Goal: Task Accomplishment & Management: Use online tool/utility

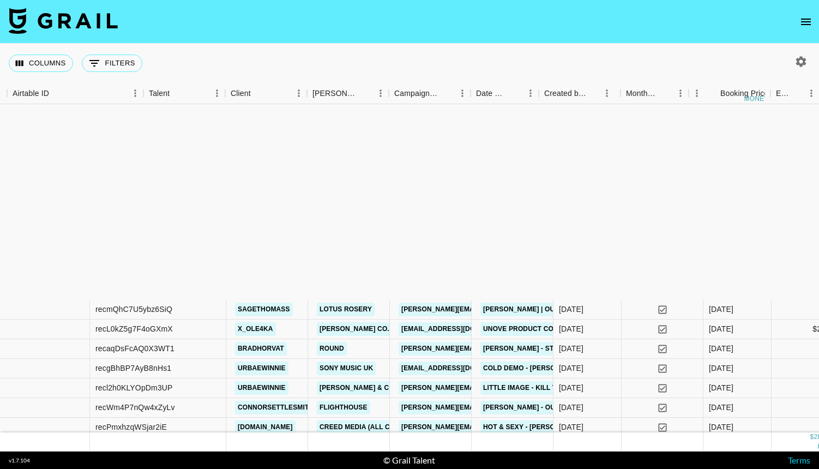
scroll to position [255, 83]
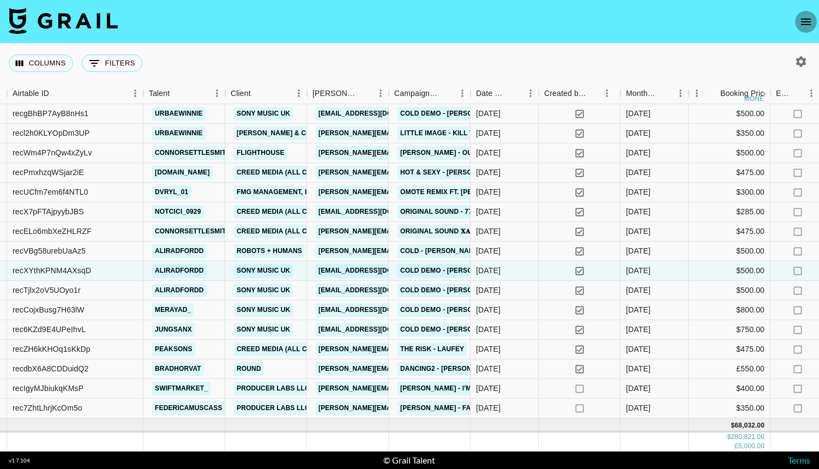
click at [814, 23] on button "open drawer" at bounding box center [806, 22] width 22 height 22
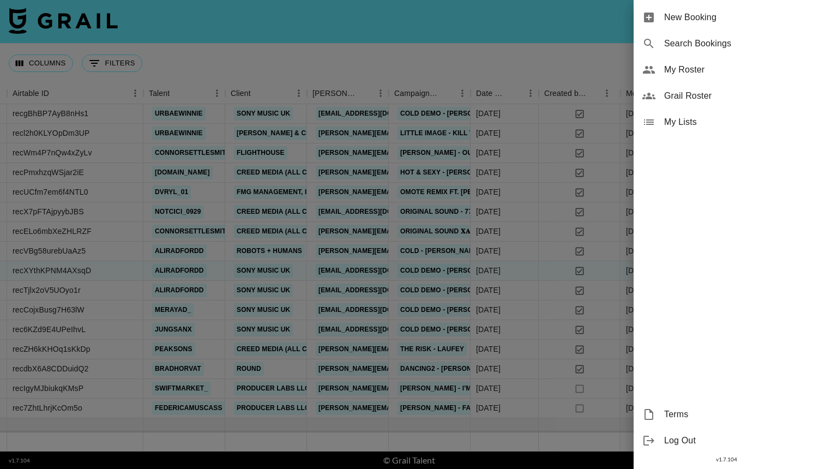
click at [569, 21] on div at bounding box center [409, 234] width 819 height 469
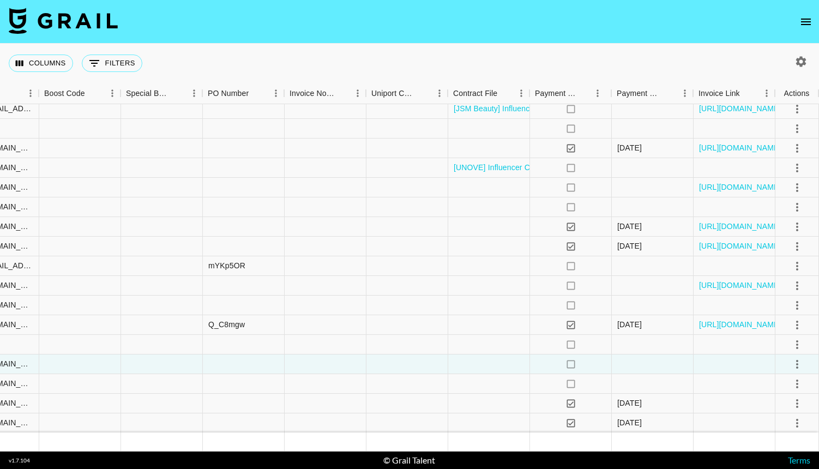
scroll to position [161, 1114]
click at [797, 307] on icon "select merge strategy" at bounding box center [796, 305] width 13 height 13
click at [785, 330] on li "Confirm" at bounding box center [783, 329] width 71 height 20
click at [782, 370] on li "Draft Created" at bounding box center [783, 368] width 71 height 20
click at [781, 414] on li "Approve" at bounding box center [783, 407] width 71 height 20
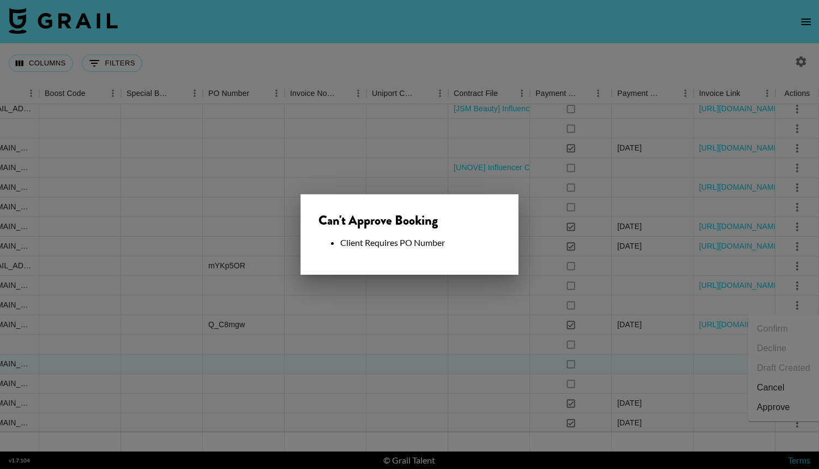
click at [627, 352] on div at bounding box center [409, 234] width 819 height 469
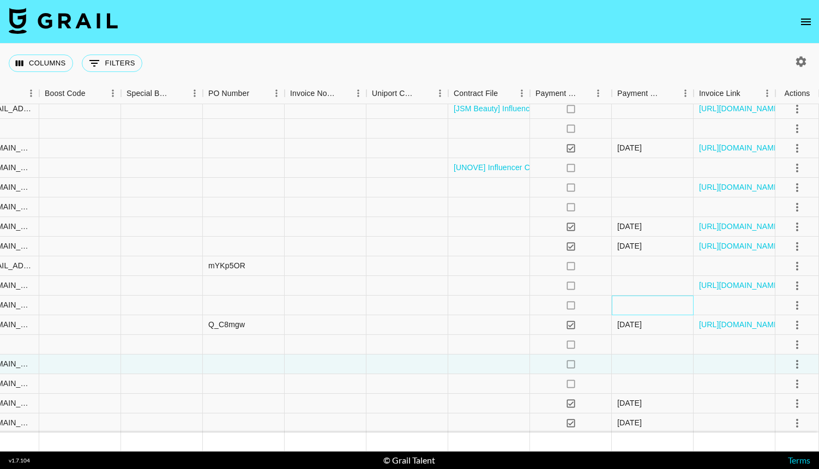
click at [646, 309] on div at bounding box center [653, 305] width 82 height 20
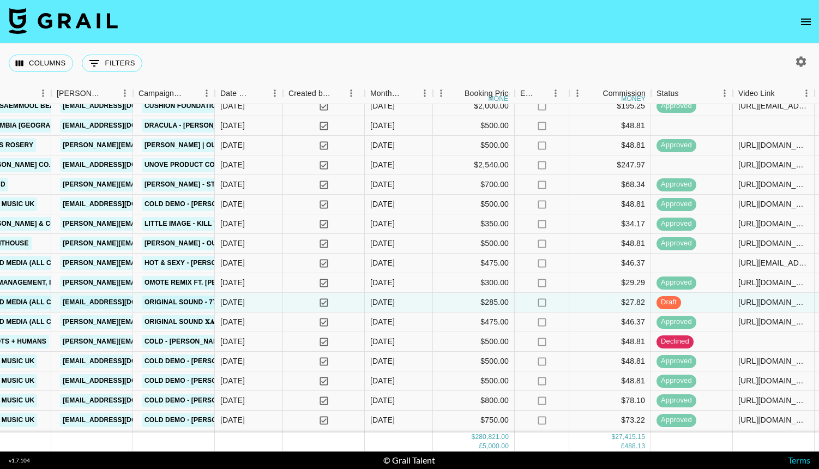
scroll to position [164, 363]
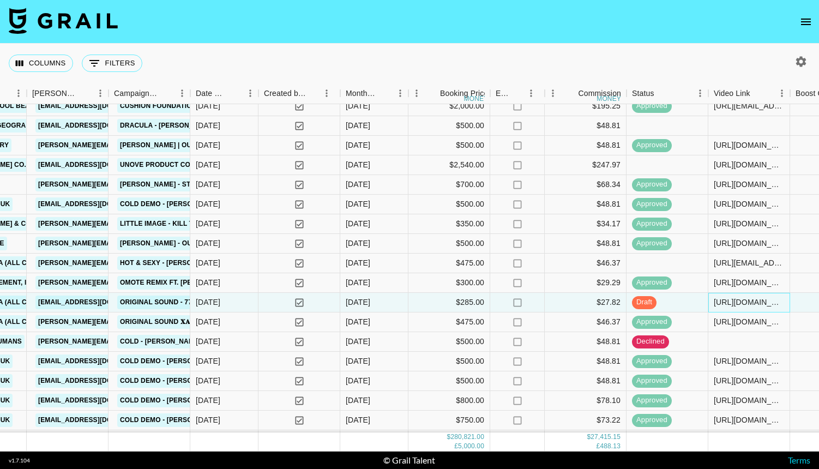
click at [727, 306] on div "[URL][DOMAIN_NAME]" at bounding box center [748, 302] width 70 height 11
click at [727, 306] on input "[URL][DOMAIN_NAME]" at bounding box center [749, 302] width 80 height 9
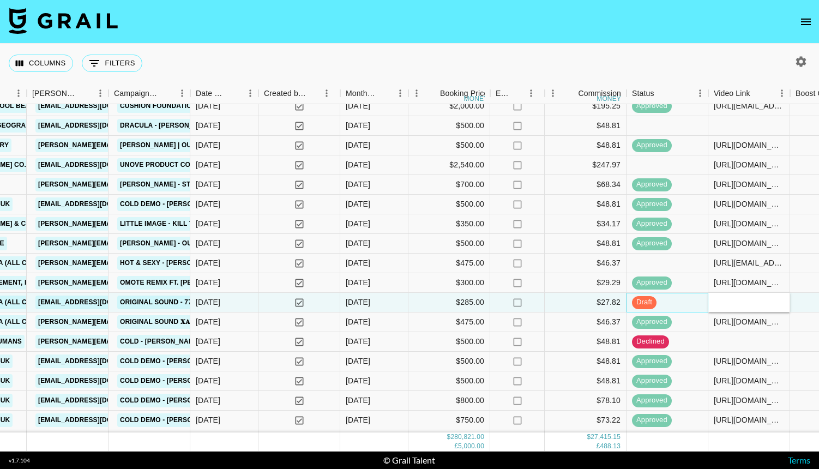
click at [687, 306] on div "draft" at bounding box center [667, 303] width 82 height 20
click at [739, 302] on div at bounding box center [749, 303] width 82 height 20
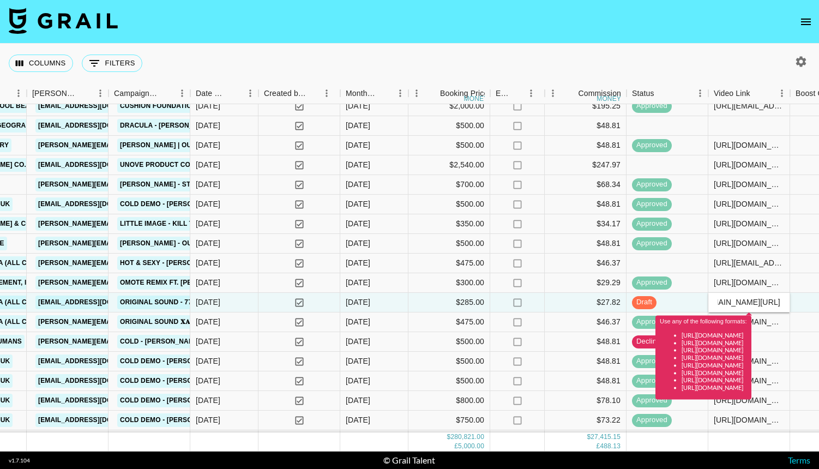
drag, startPoint x: 728, startPoint y: 303, endPoint x: 677, endPoint y: 302, distance: 51.2
click at [677, 302] on div "recX7pFTAjpyybJBS notcici_0929 Creed Media (All Campaigns) [EMAIL_ADDRESS][DOMA…" at bounding box center [603, 303] width 1932 height 20
click at [720, 302] on input "vhttps://[DOMAIN_NAME][URL]" at bounding box center [749, 302] width 80 height 9
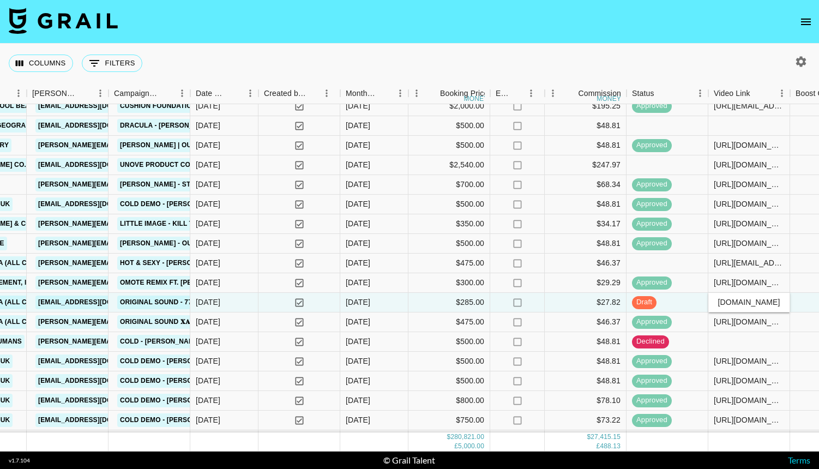
type input "[URL][DOMAIN_NAME]"
click at [692, 300] on div "draft" at bounding box center [667, 303] width 82 height 20
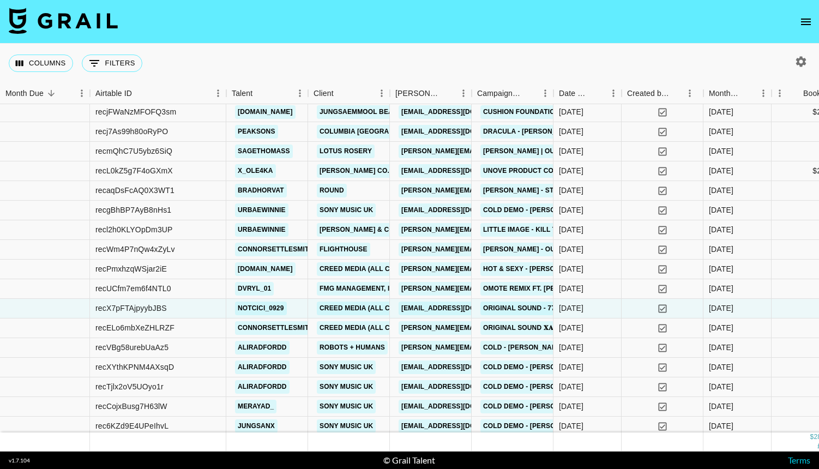
scroll to position [158, 0]
